Goal: Information Seeking & Learning: Learn about a topic

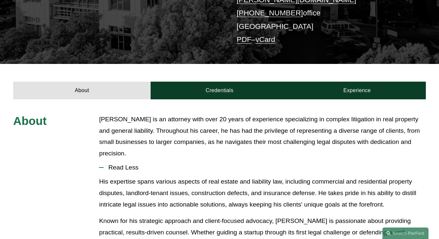
scroll to position [180, 0]
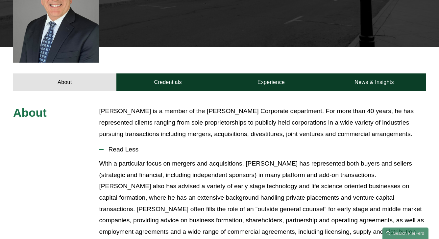
scroll to position [229, 0]
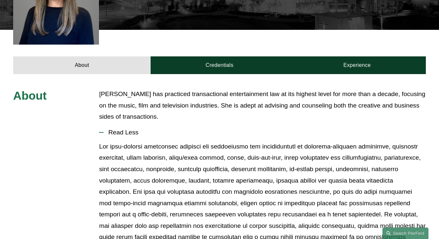
scroll to position [225, 0]
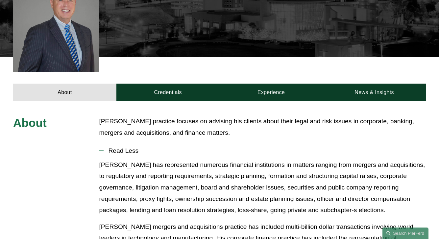
scroll to position [216, 0]
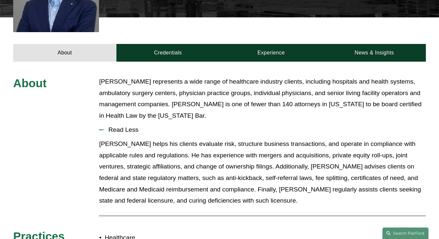
scroll to position [235, 0]
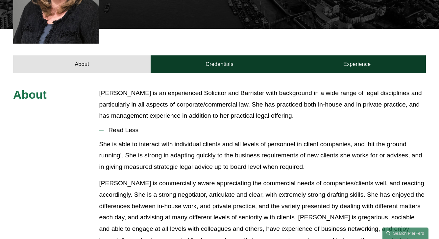
scroll to position [223, 0]
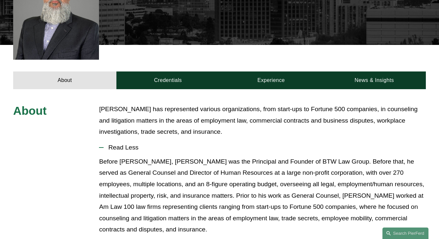
scroll to position [225, 0]
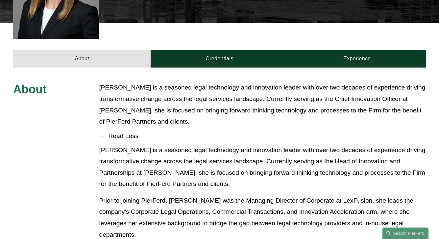
scroll to position [238, 0]
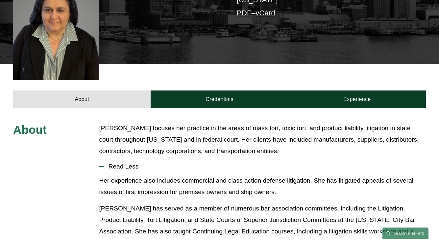
scroll to position [229, 0]
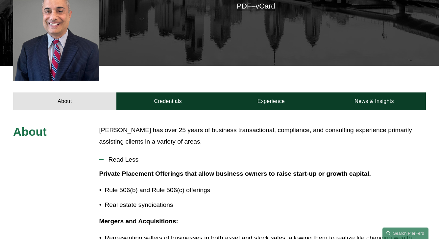
scroll to position [216, 0]
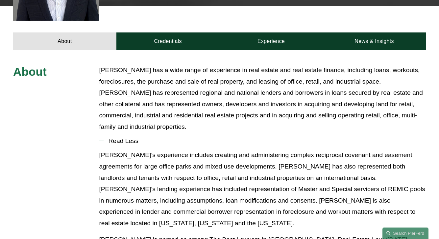
scroll to position [246, 0]
